Goal: Task Accomplishment & Management: Use online tool/utility

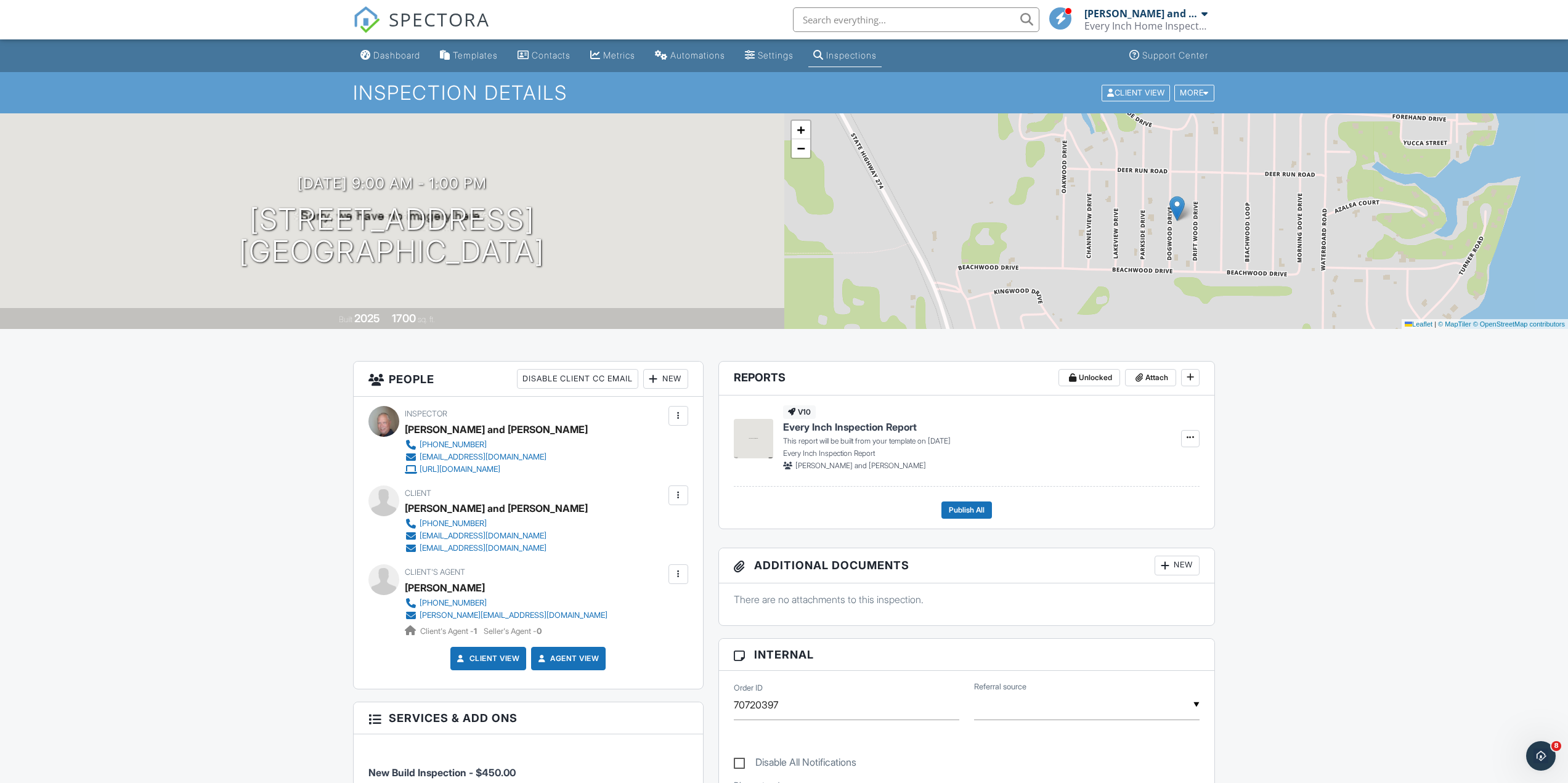
drag, startPoint x: 257, startPoint y: 559, endPoint x: 223, endPoint y: 223, distance: 337.7
drag, startPoint x: 298, startPoint y: 537, endPoint x: 282, endPoint y: 218, distance: 319.4
click at [801, 143] on span "−" at bounding box center [800, 148] width 8 height 16
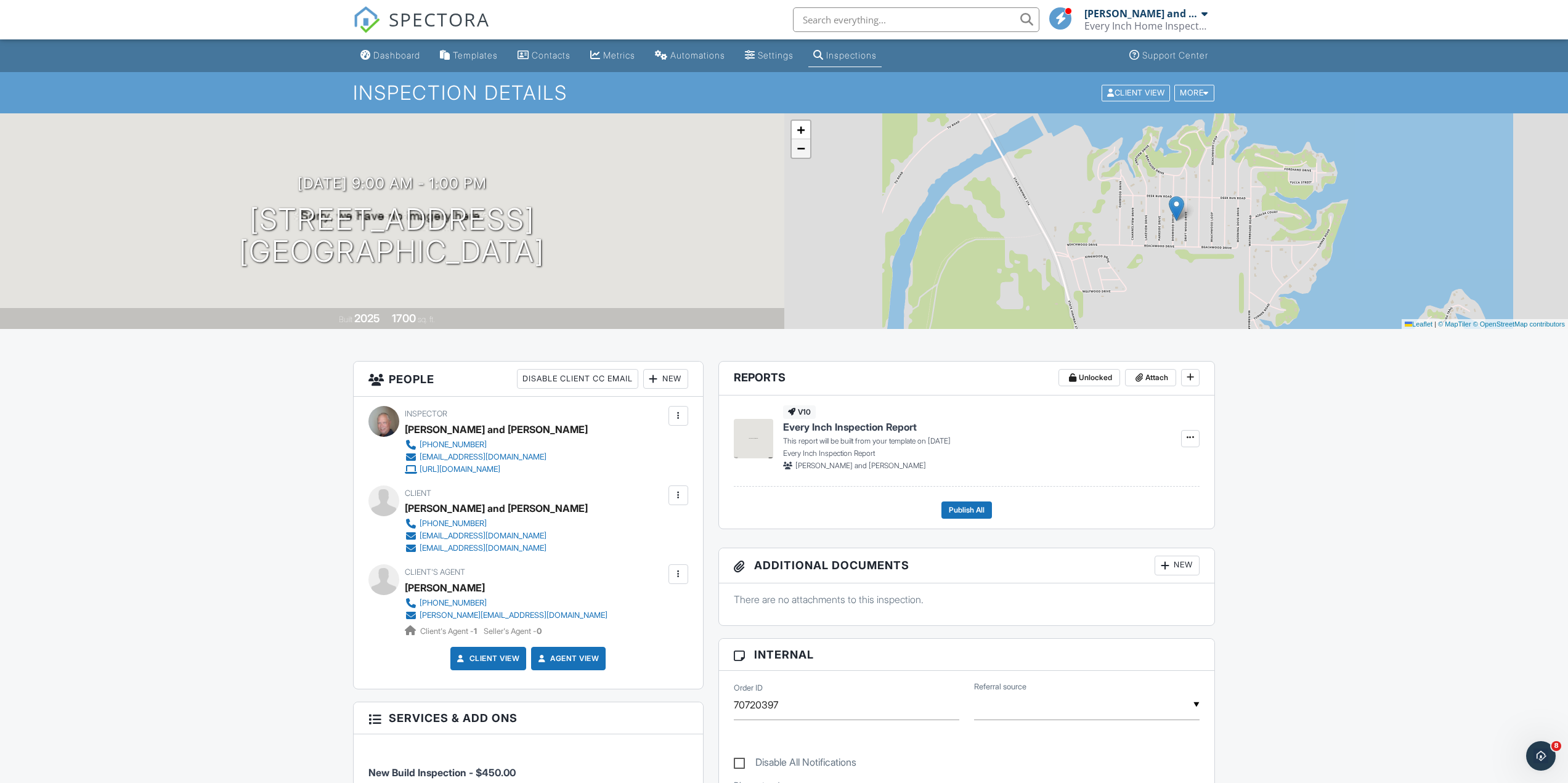
click at [801, 142] on span "−" at bounding box center [800, 148] width 8 height 16
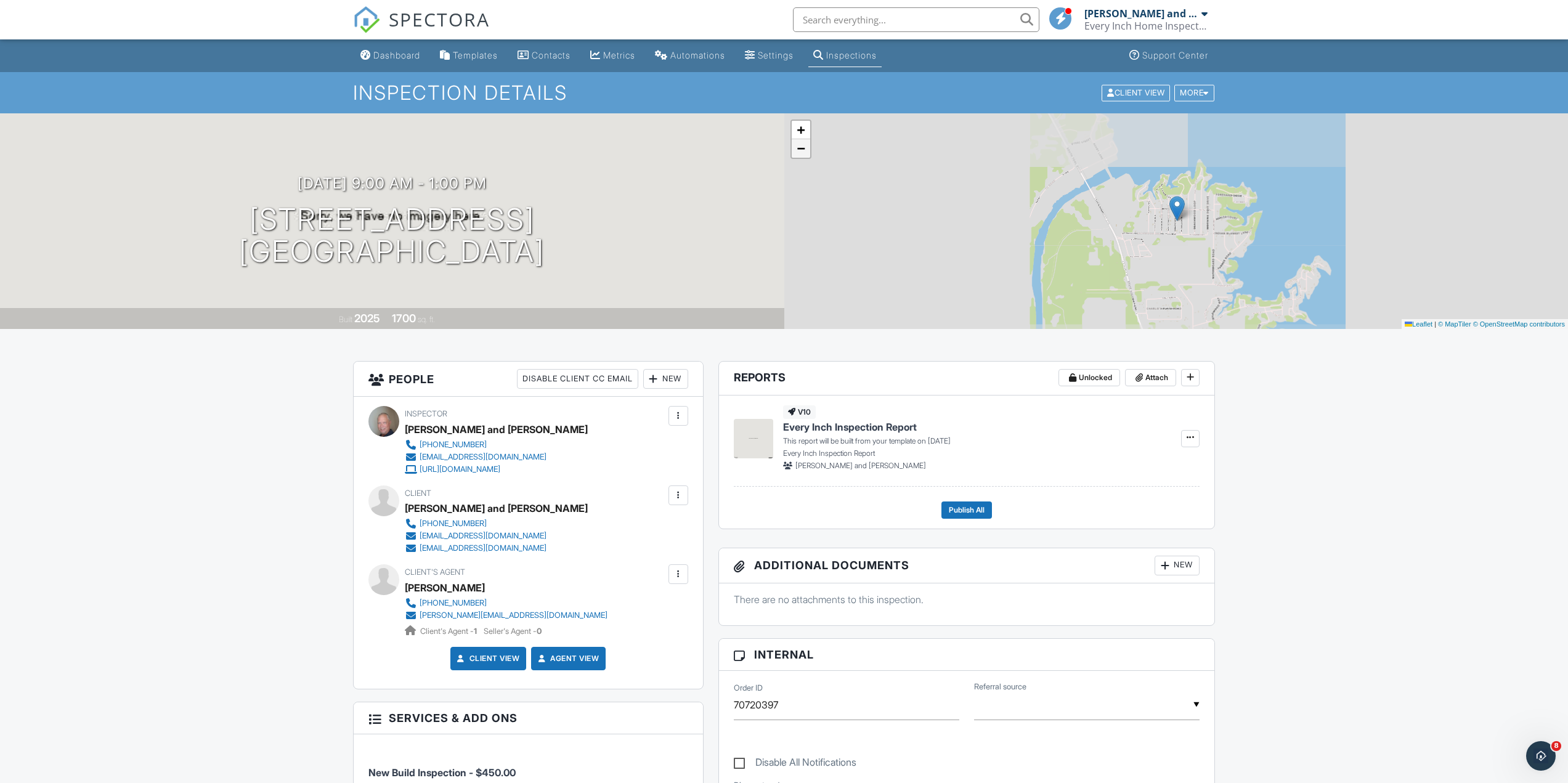
click at [801, 142] on span "−" at bounding box center [800, 148] width 8 height 16
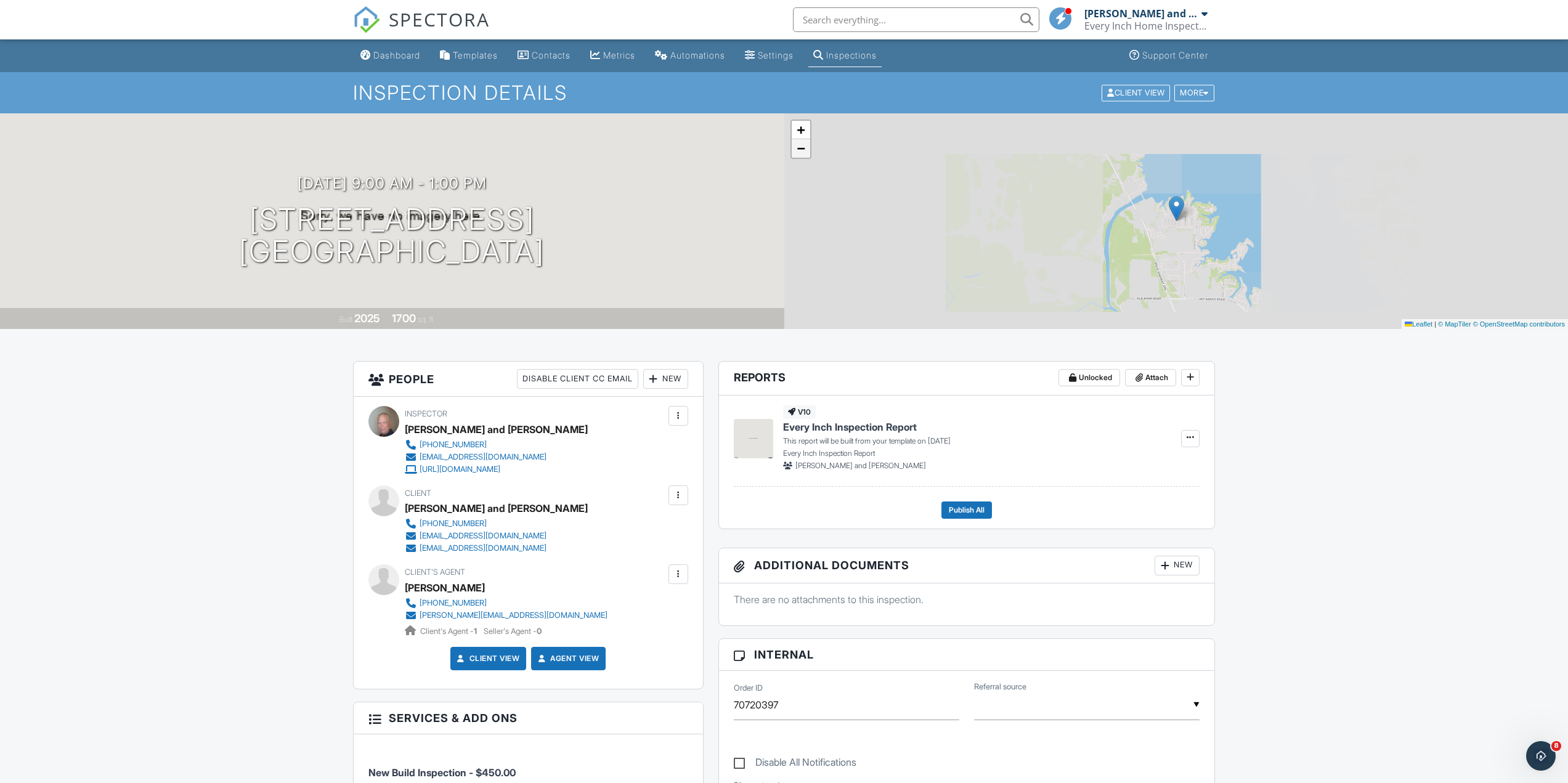
click at [801, 142] on span "−" at bounding box center [800, 148] width 8 height 16
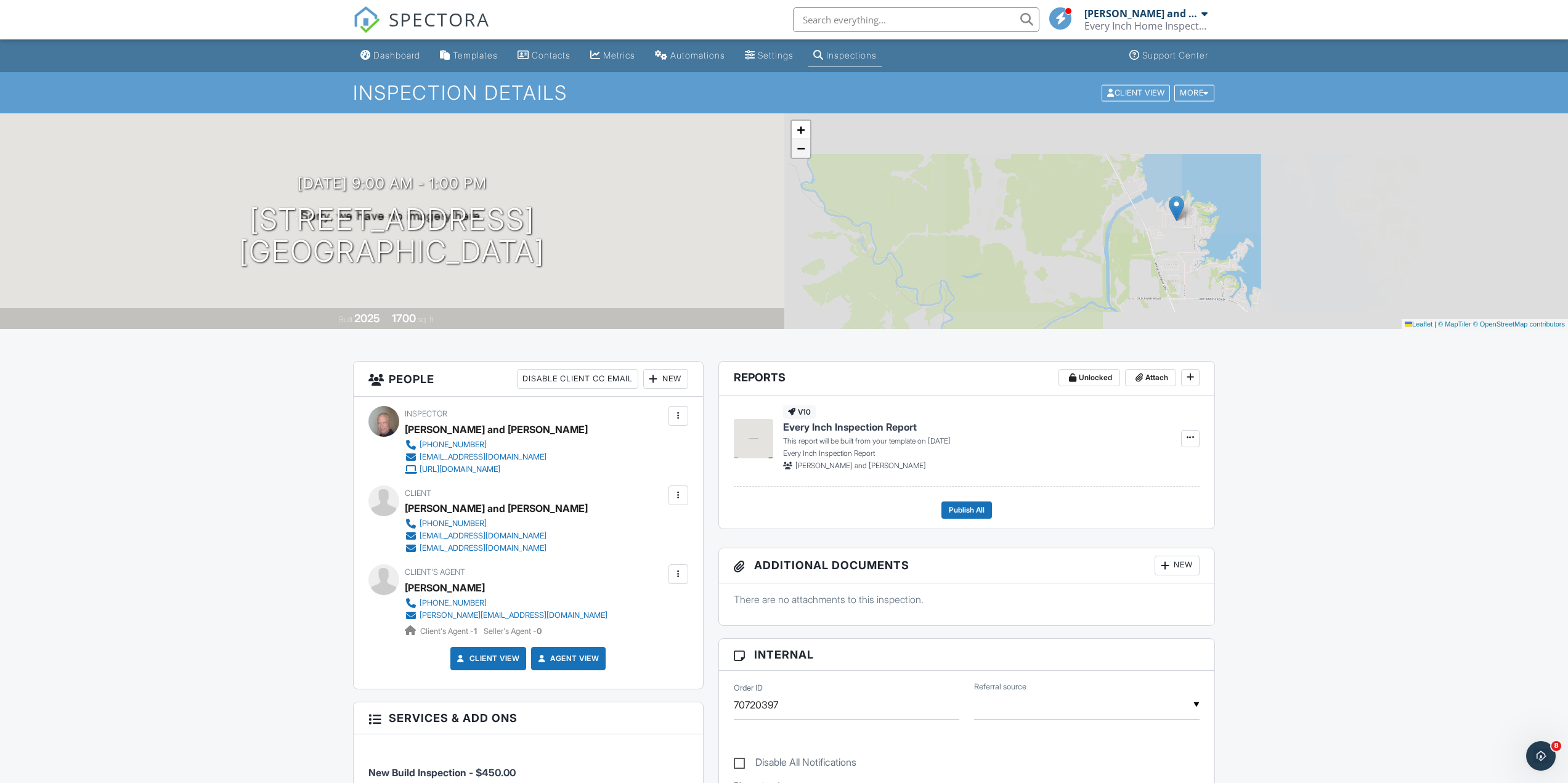
click at [801, 142] on span "−" at bounding box center [800, 148] width 8 height 16
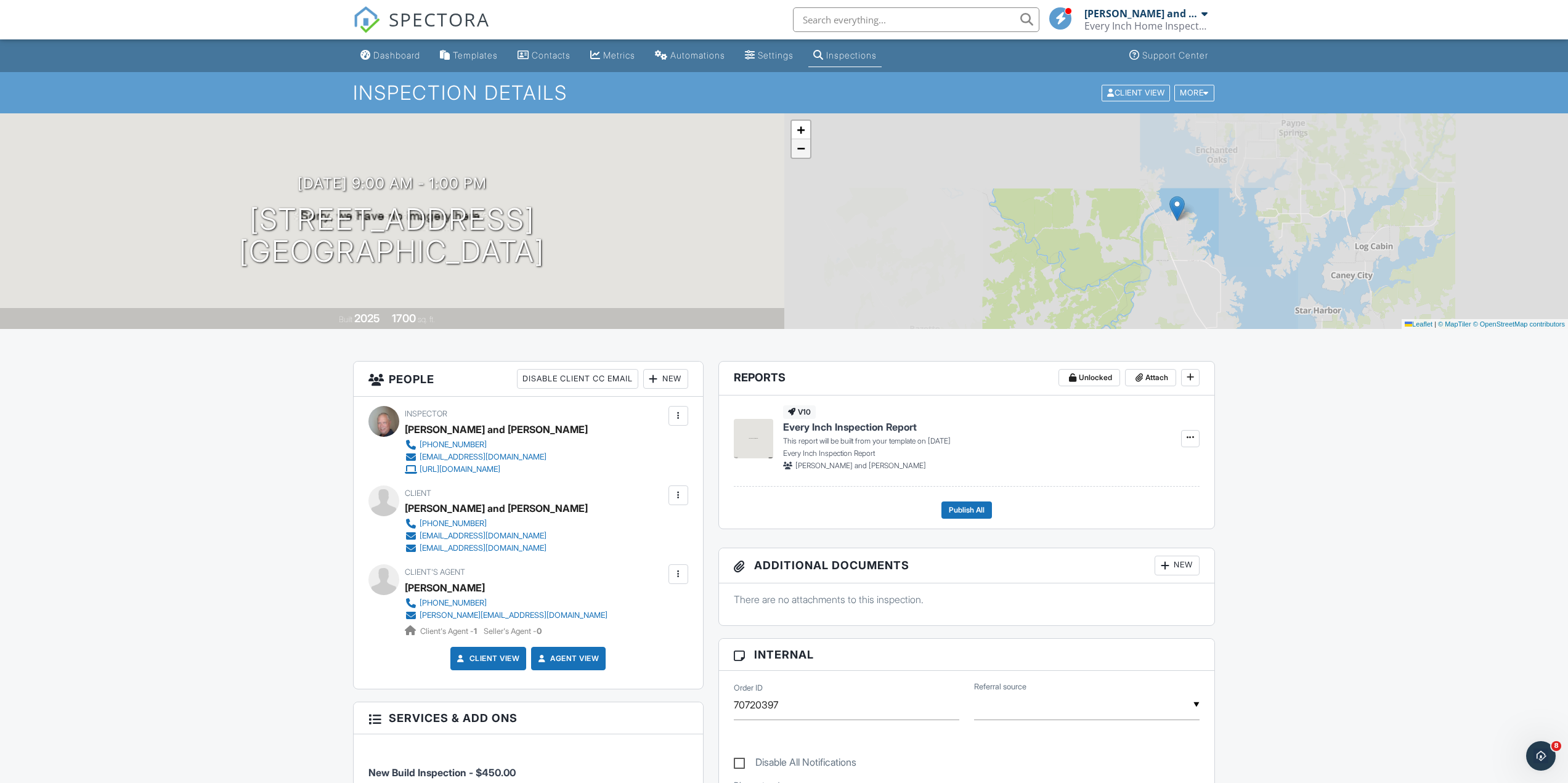
click at [801, 142] on span "−" at bounding box center [800, 148] width 8 height 16
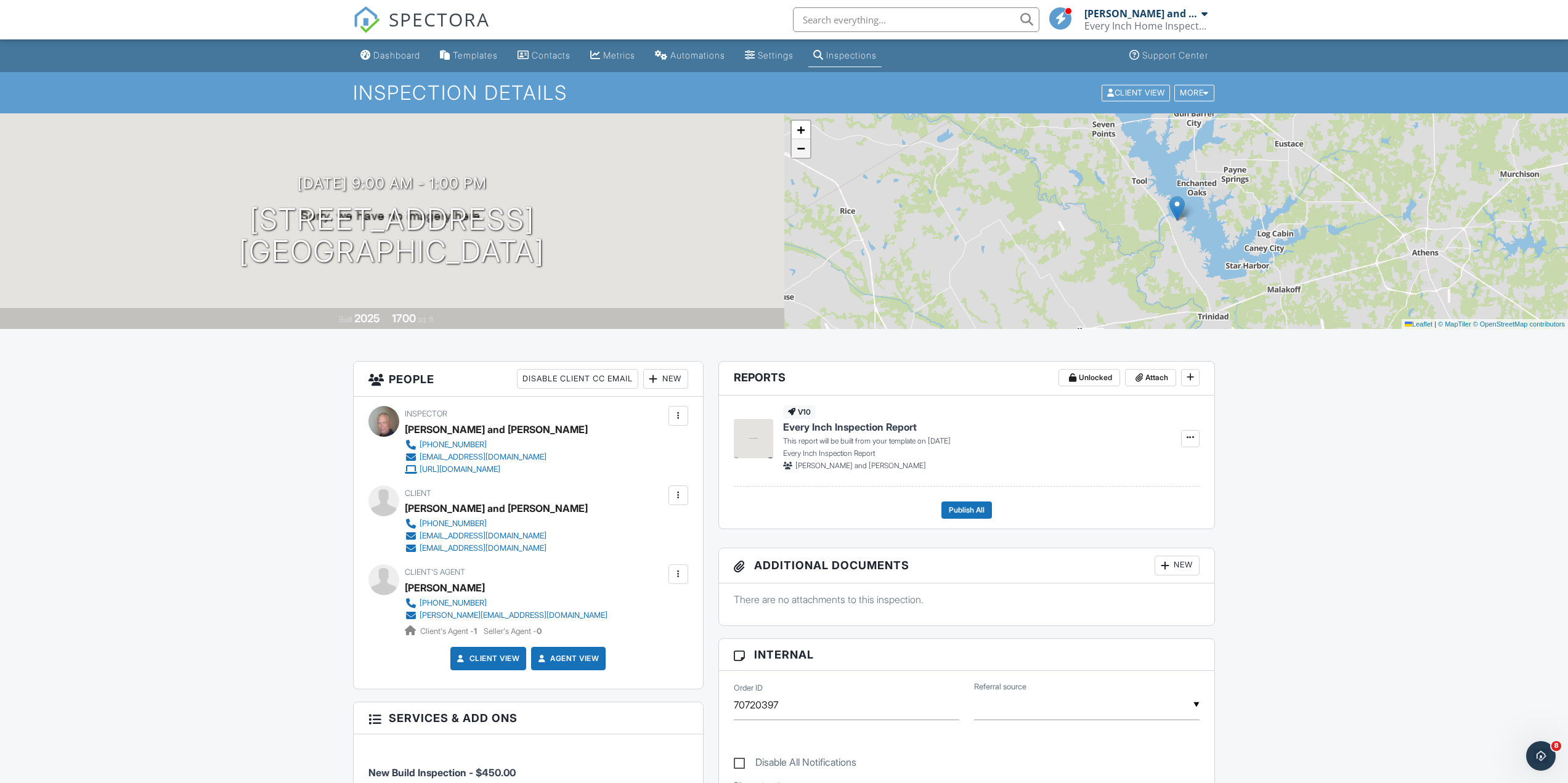
click at [803, 143] on span "−" at bounding box center [800, 148] width 8 height 16
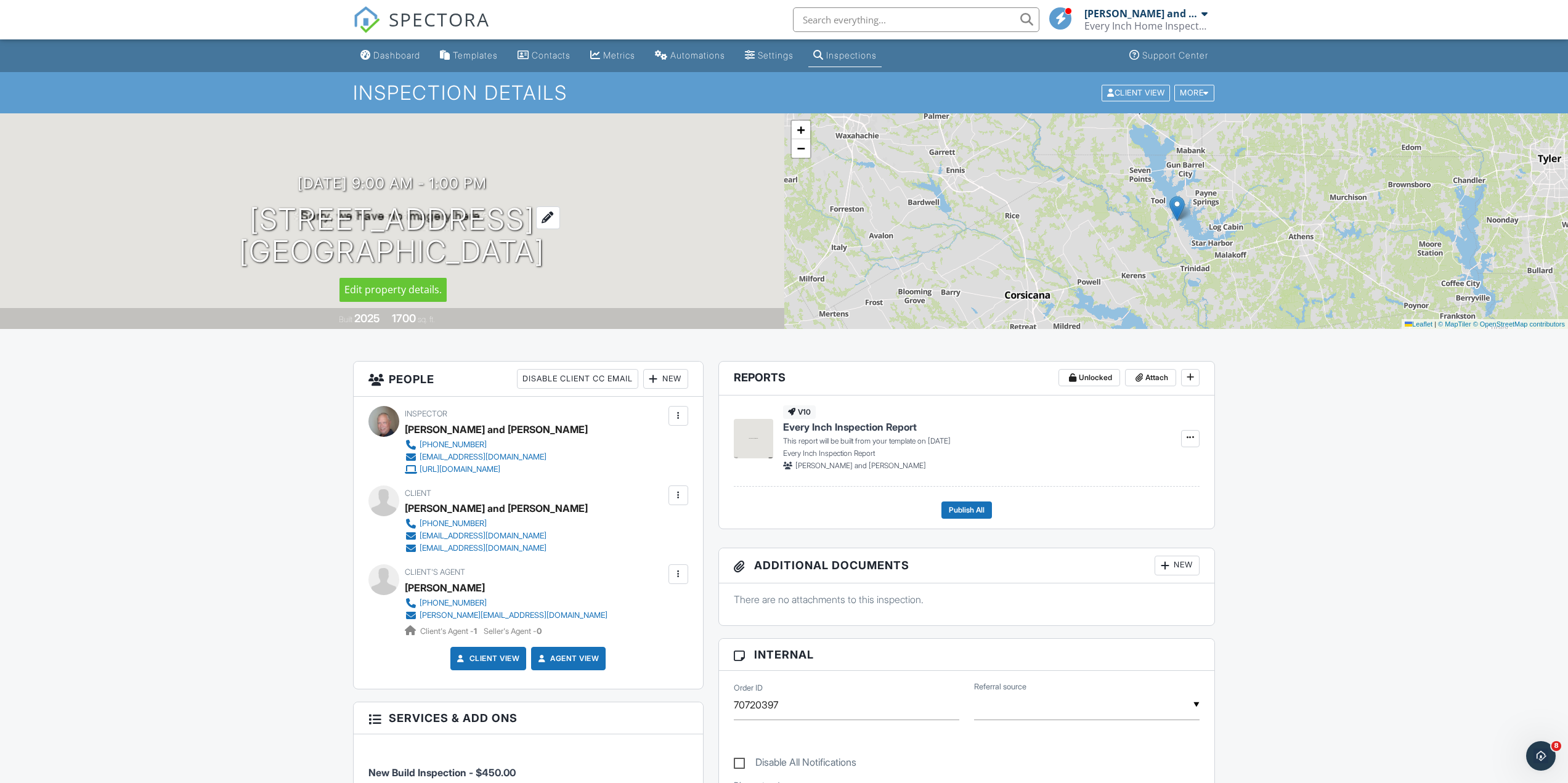
click at [382, 226] on h1 "118 Dogwood Dr Trinidad, TX 75163" at bounding box center [392, 236] width 306 height 65
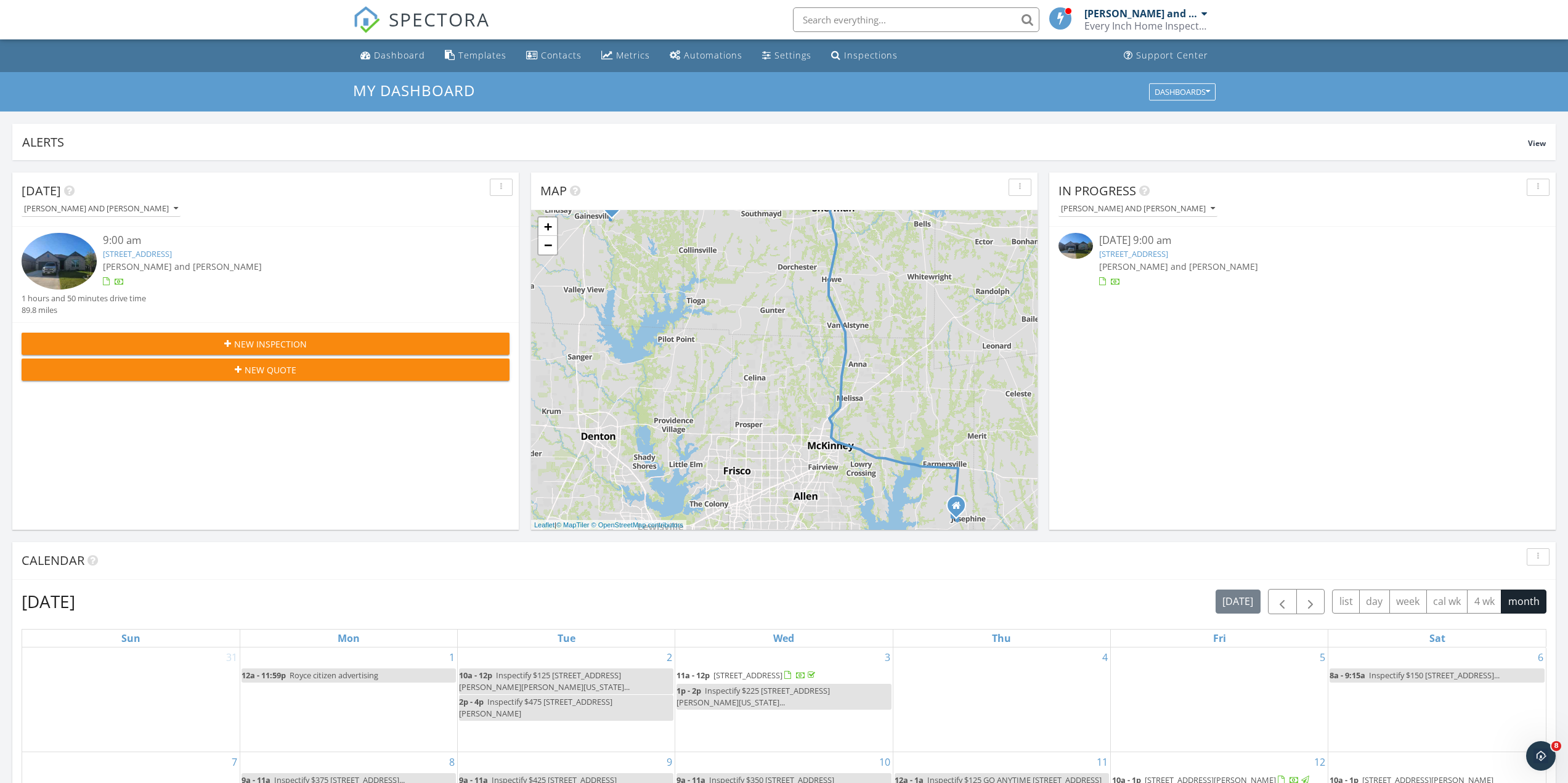
click at [87, 262] on img at bounding box center [59, 261] width 75 height 56
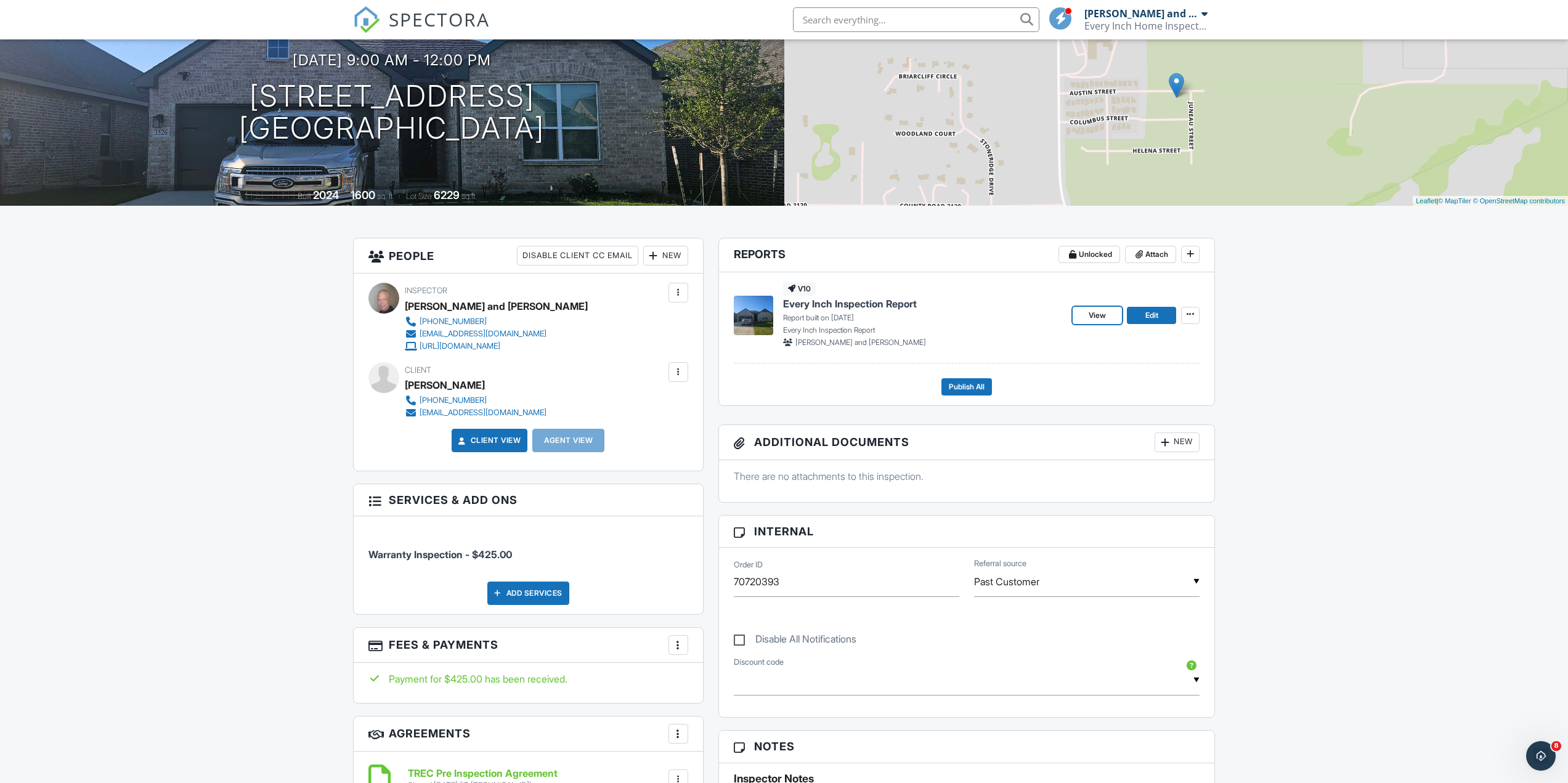
click at [1114, 324] on div "View Edit" at bounding box center [1136, 315] width 127 height 65
click at [1085, 322] on link "View" at bounding box center [1097, 315] width 49 height 17
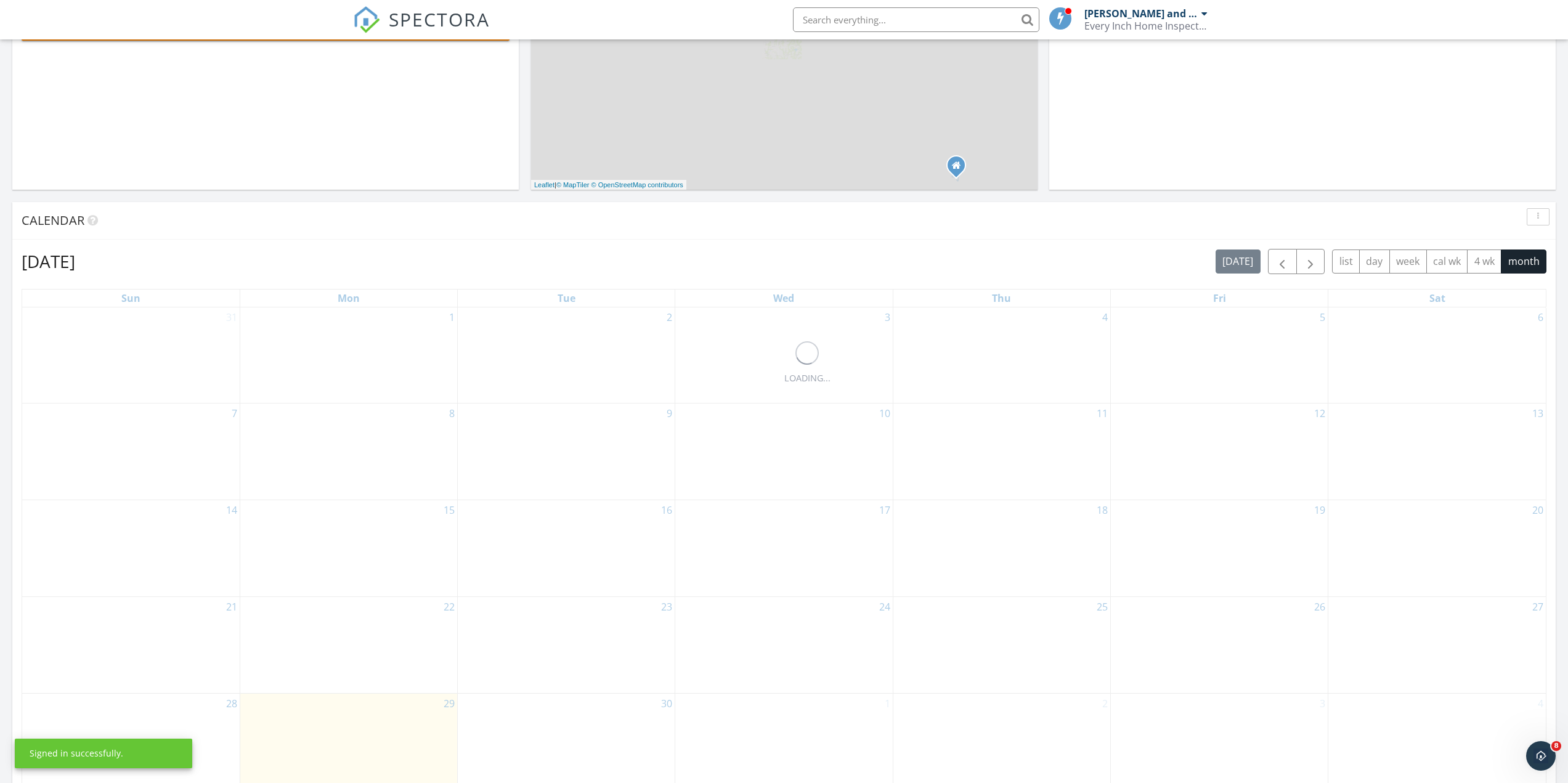
scroll to position [493, 0]
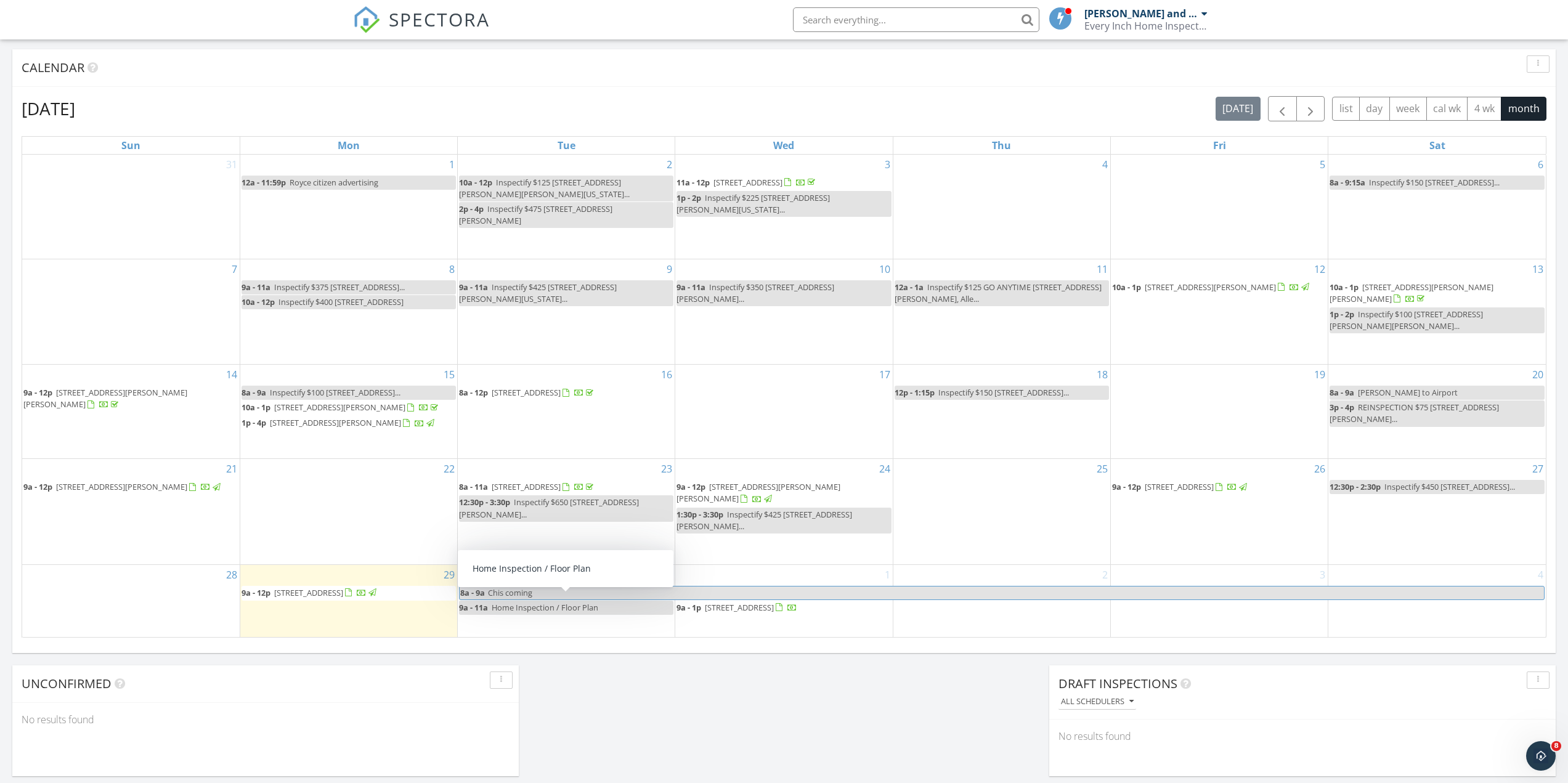
click at [551, 608] on span "Home Inspection / Floor Plan" at bounding box center [544, 607] width 106 height 11
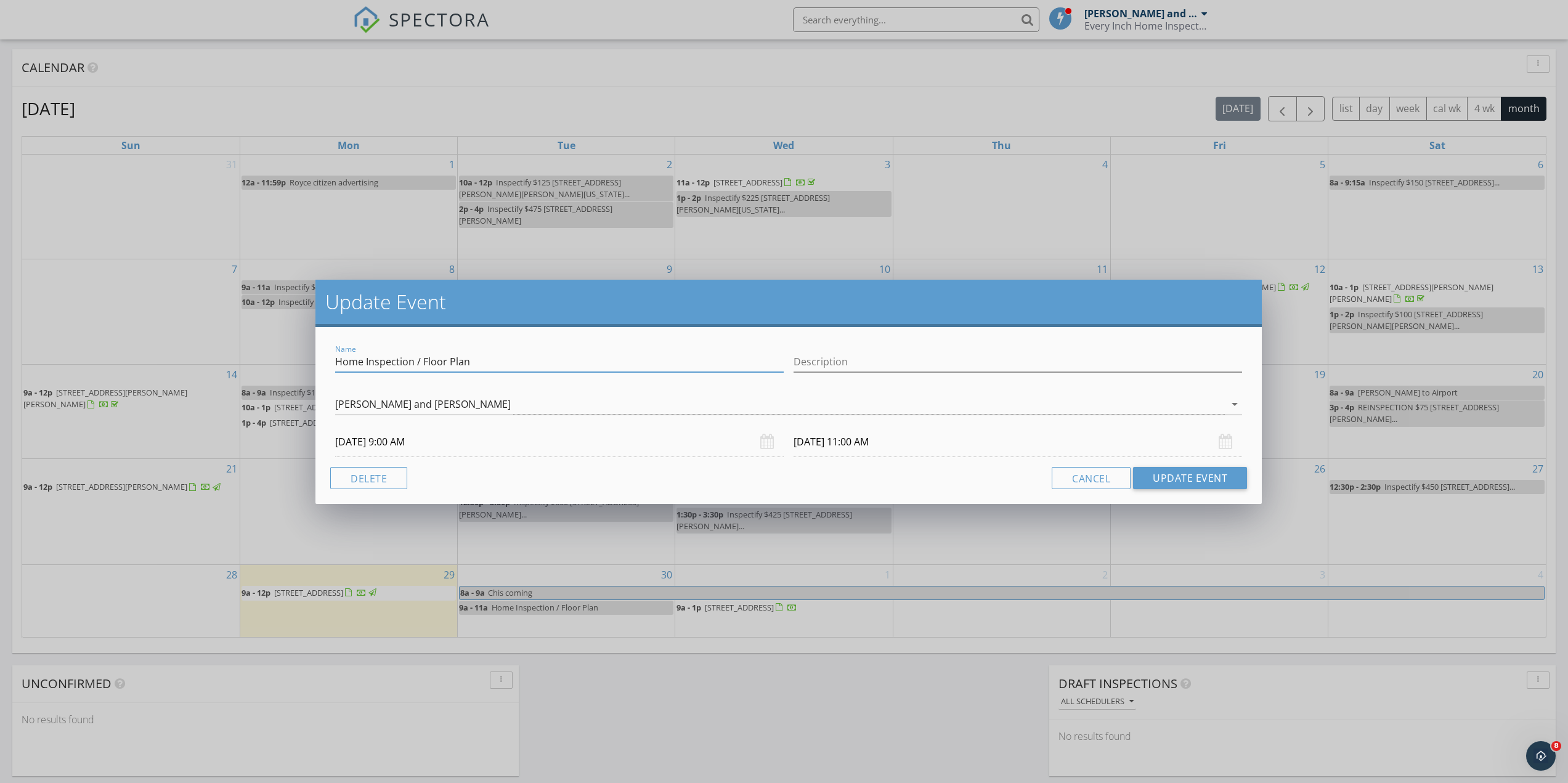
drag, startPoint x: 503, startPoint y: 352, endPoint x: 235, endPoint y: 360, distance: 268.1
click at [249, 351] on div "Update Event Name Home Inspection / Floor Plan Description [PERSON_NAME] and [P…" at bounding box center [784, 392] width 1568 height 783
click at [524, 366] on input "Inspectify $ 375" at bounding box center [559, 361] width 449 height 20
paste input "[STREET_ADDRESS][PERSON_NAME][US_STATE]"
type input "Inspectify $ 375 [STREET_ADDRESS][PERSON_NAME][US_STATE]"
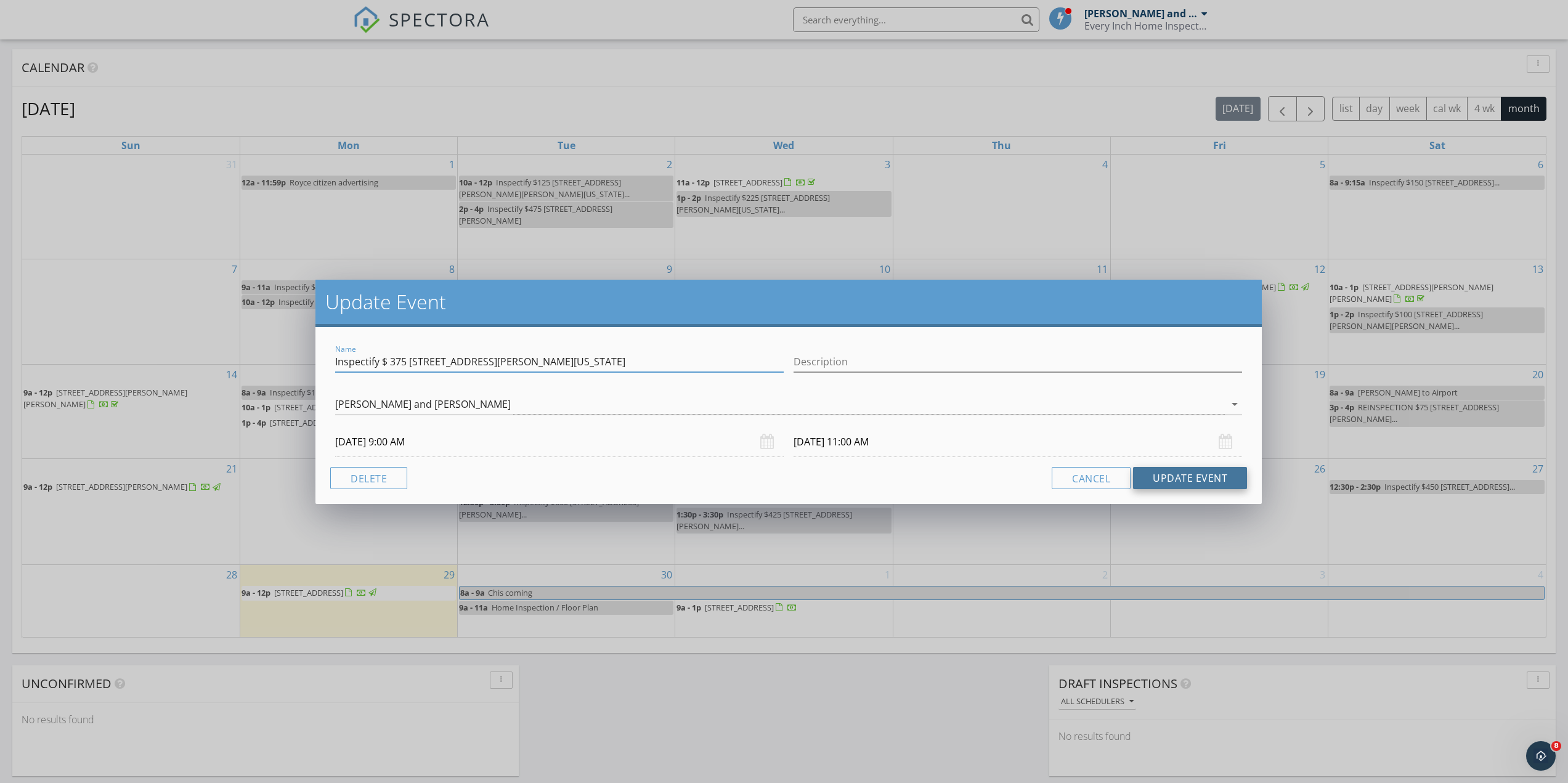
click at [1183, 475] on button "Update Event" at bounding box center [1189, 477] width 114 height 22
